Goal: Task Accomplishment & Management: Use online tool/utility

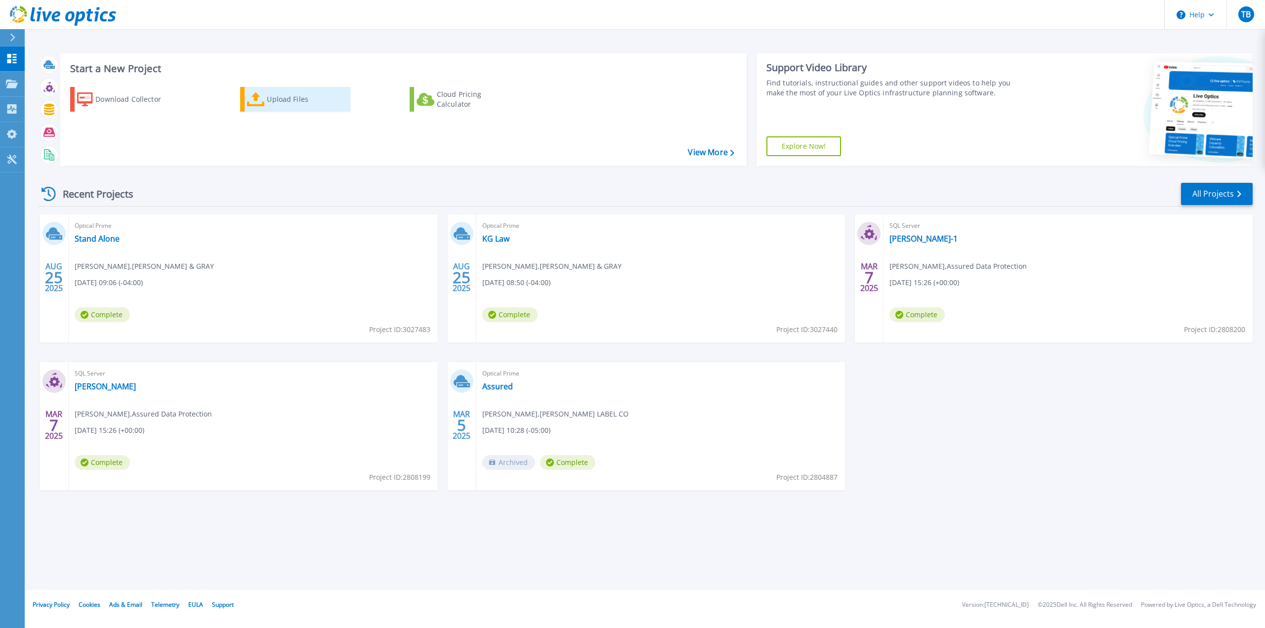
click at [279, 98] on div "Upload Files" at bounding box center [306, 99] width 79 height 20
click at [910, 237] on link "[PERSON_NAME]-1" at bounding box center [924, 239] width 68 height 10
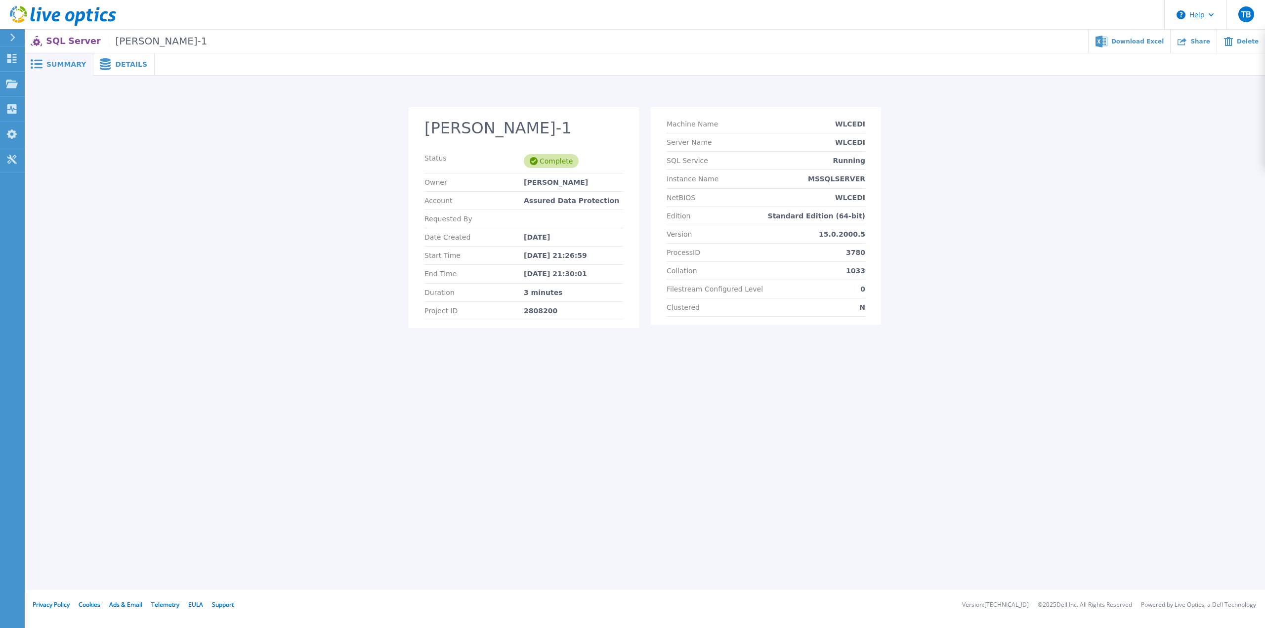
click at [130, 63] on span "Details" at bounding box center [131, 64] width 32 height 7
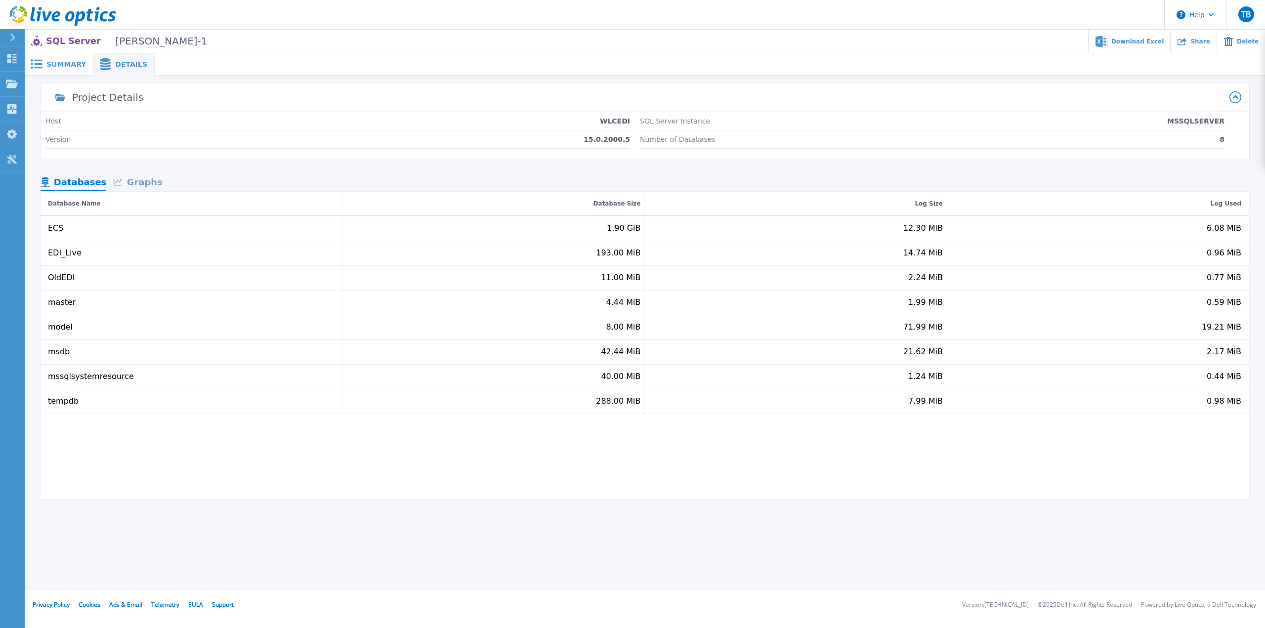
click at [65, 66] on span "Summary" at bounding box center [66, 64] width 40 height 7
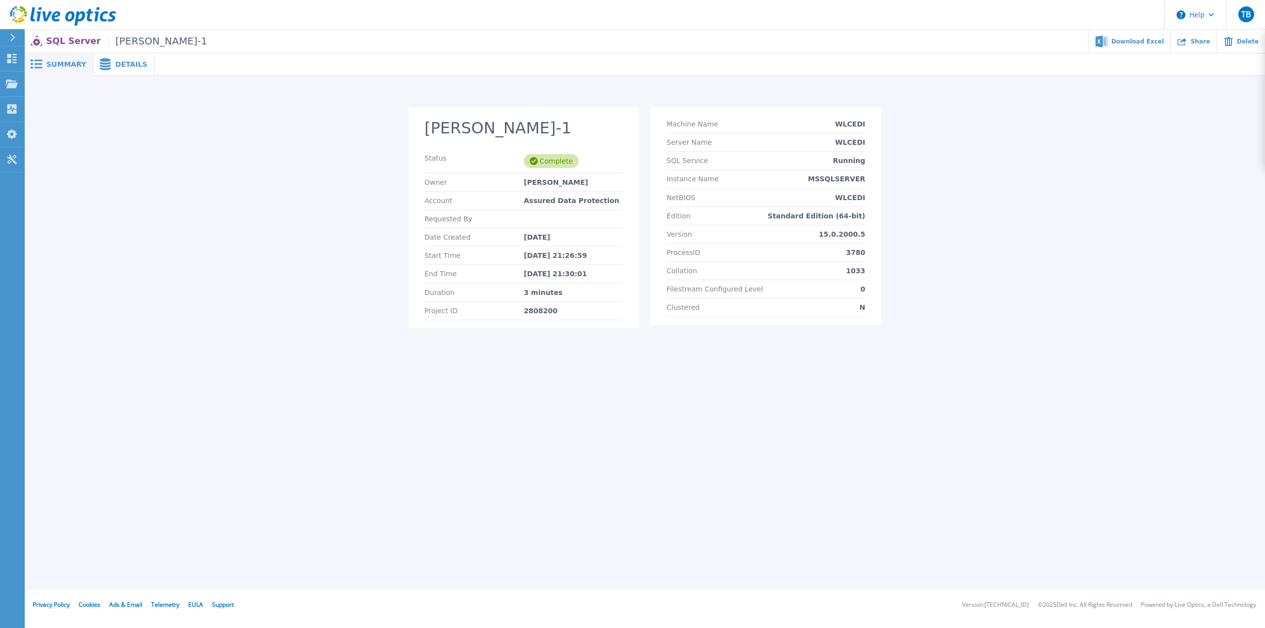
click at [18, 12] on icon at bounding box center [63, 16] width 106 height 20
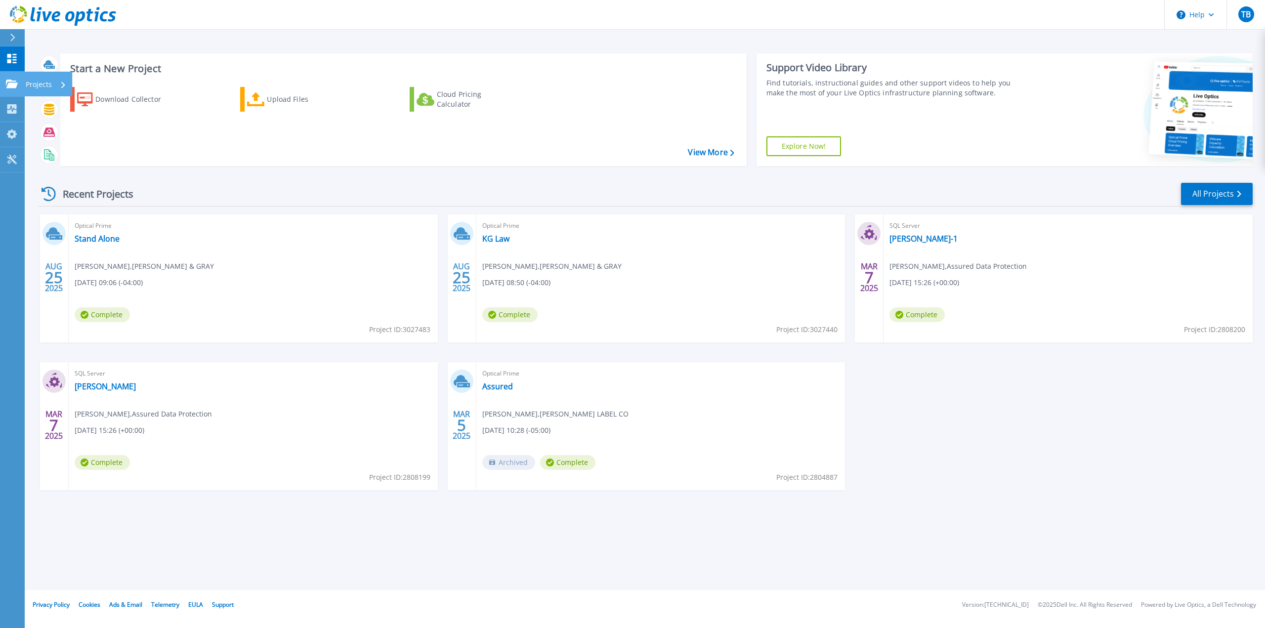
click at [15, 83] on icon at bounding box center [12, 84] width 12 height 8
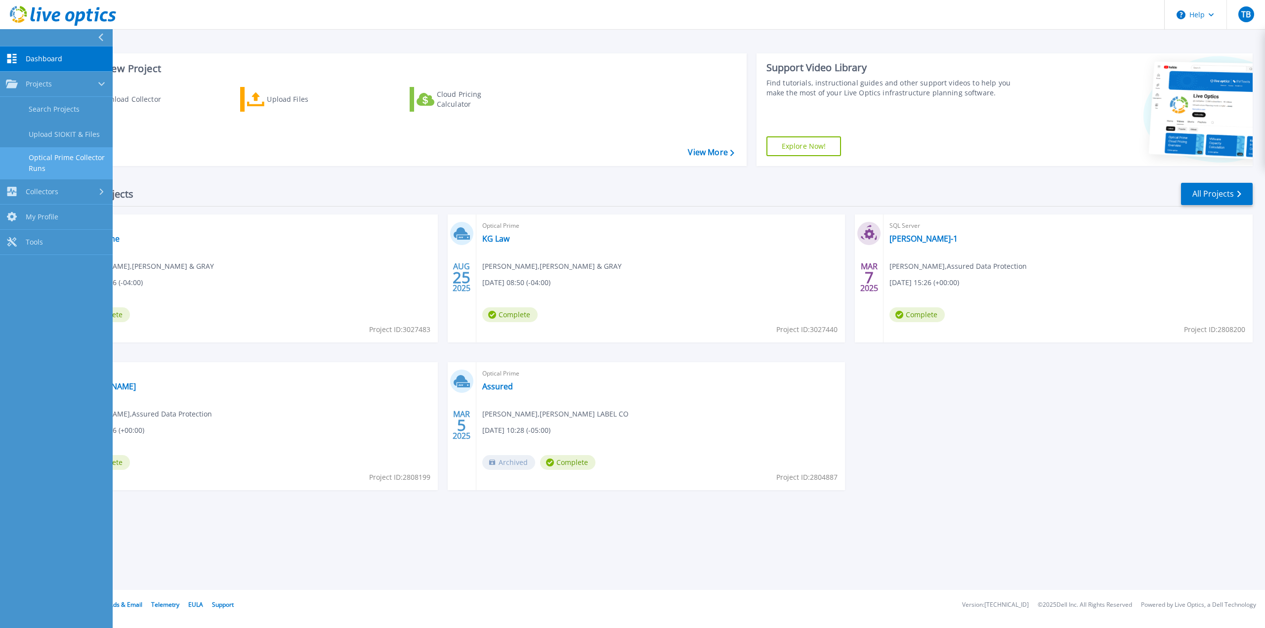
click at [57, 160] on link "Optical Prime Collector Runs" at bounding box center [56, 163] width 113 height 32
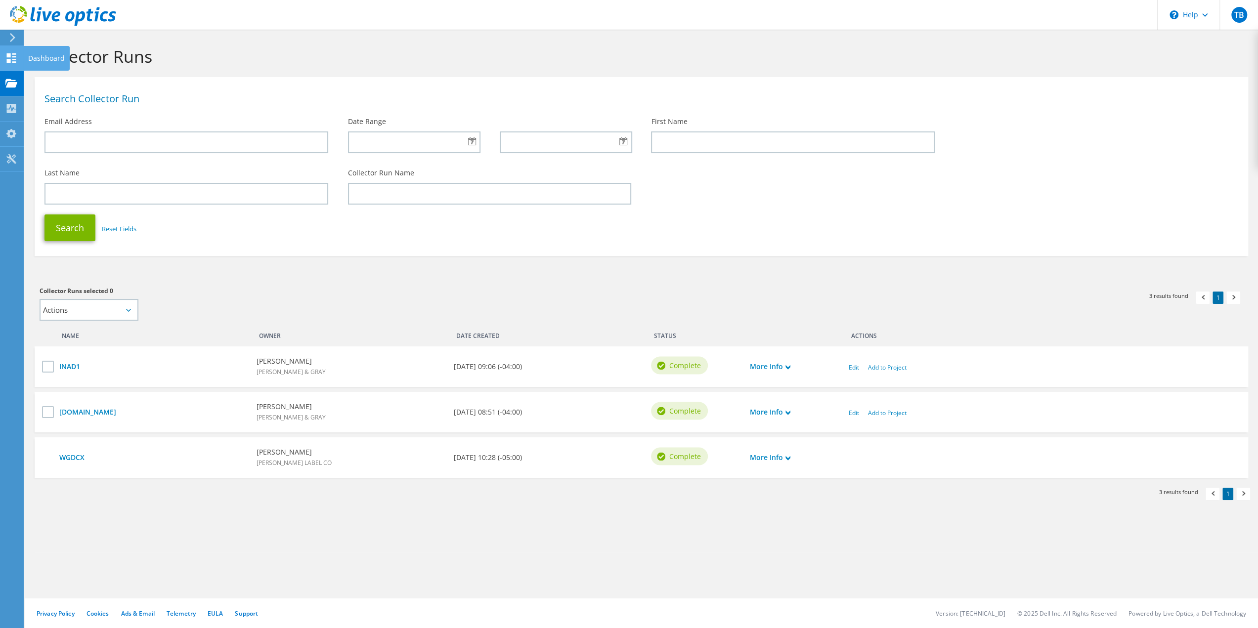
click at [10, 55] on use at bounding box center [11, 57] width 9 height 9
